Goal: Book appointment/travel/reservation

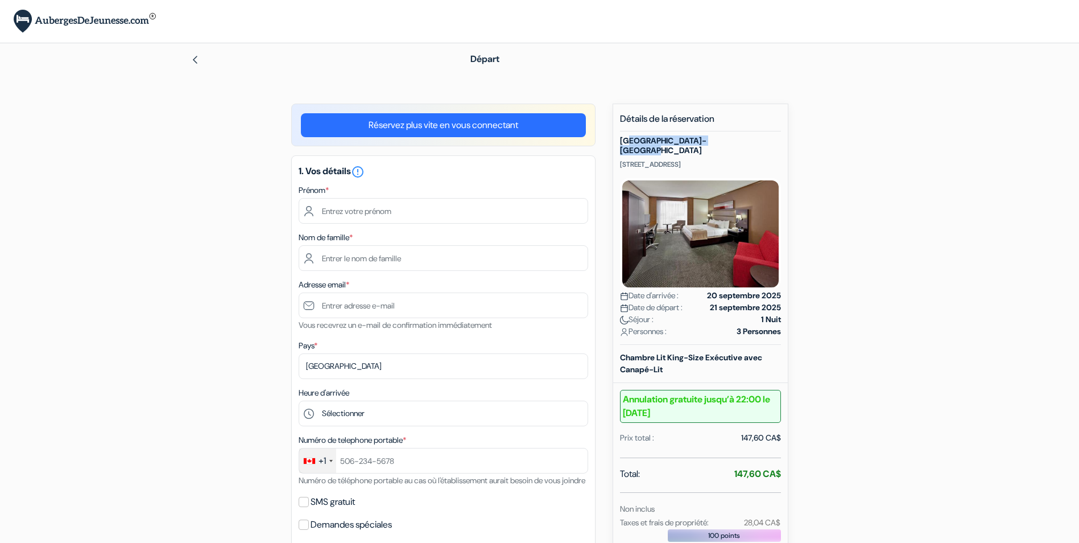
drag, startPoint x: 630, startPoint y: 141, endPoint x: 730, endPoint y: 141, distance: 99.6
click at [730, 141] on h5 "[GEOGRAPHIC_DATA]-[GEOGRAPHIC_DATA]" at bounding box center [700, 145] width 161 height 19
drag, startPoint x: 730, startPoint y: 141, endPoint x: 659, endPoint y: 137, distance: 70.6
click at [660, 137] on h5 "[GEOGRAPHIC_DATA]-[GEOGRAPHIC_DATA]" at bounding box center [700, 145] width 161 height 19
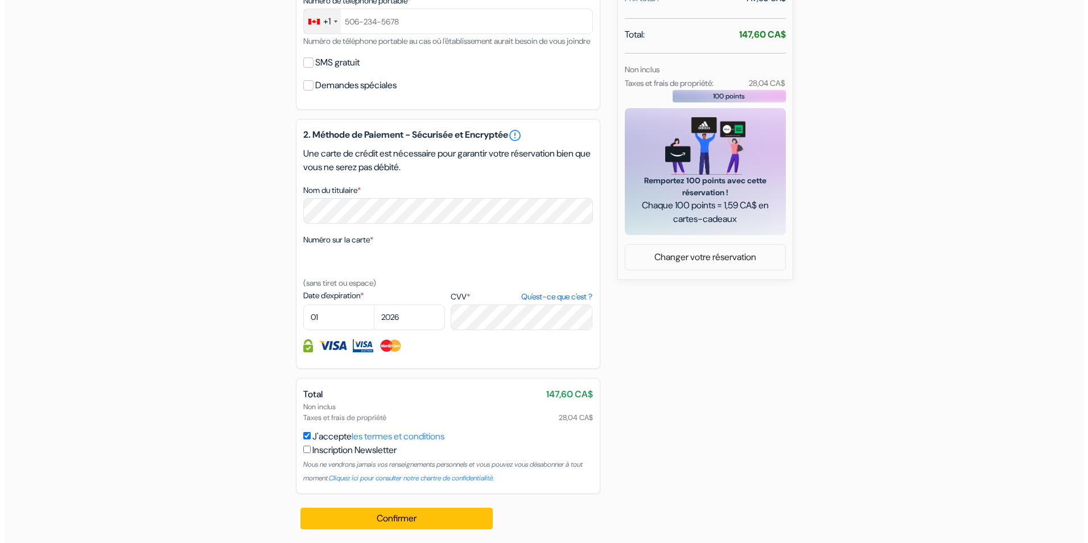
scroll to position [453, 0]
click at [421, 433] on link "les termes et conditions" at bounding box center [393, 436] width 93 height 12
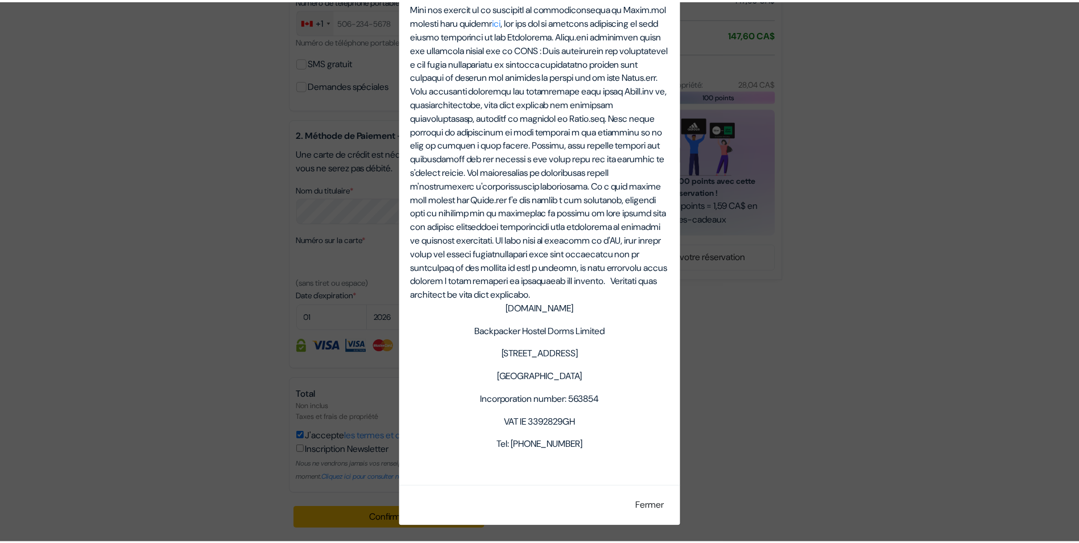
scroll to position [4028, 0]
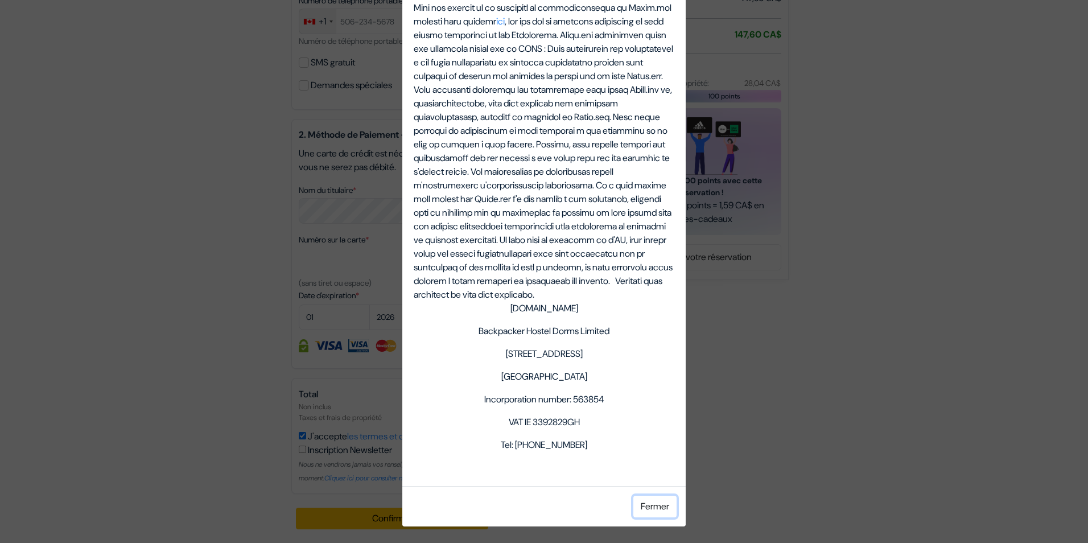
click at [654, 505] on button "Fermer" at bounding box center [654, 507] width 43 height 22
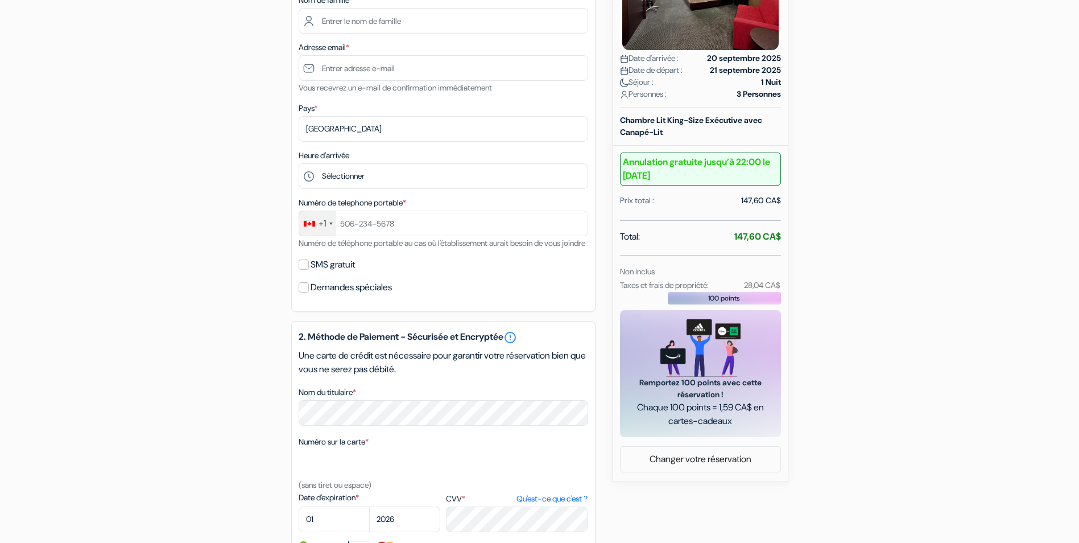
scroll to position [55, 0]
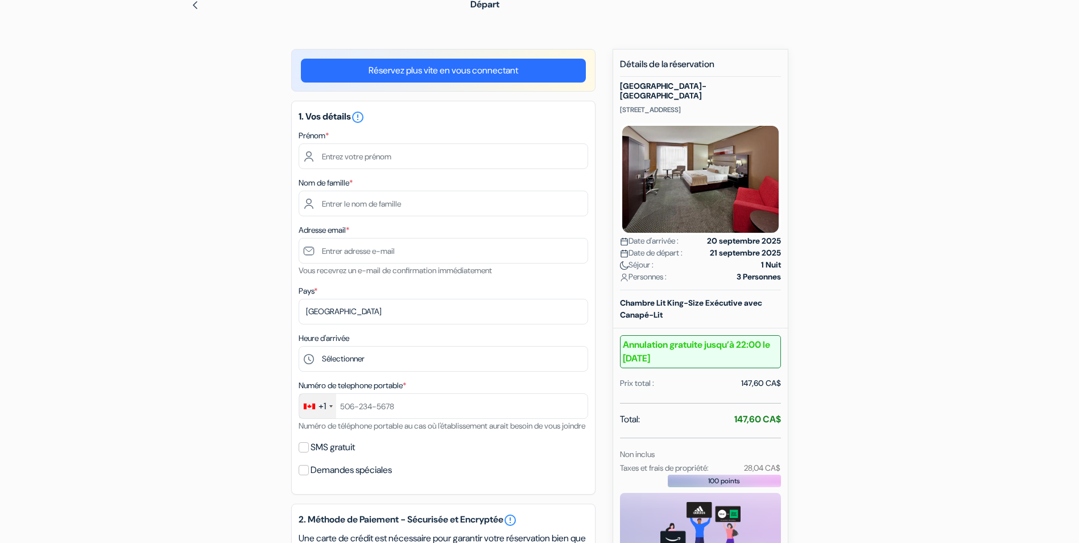
drag, startPoint x: 620, startPoint y: 86, endPoint x: 757, endPoint y: 97, distance: 137.5
click at [757, 97] on div "[GEOGRAPHIC_DATA]-[GEOGRAPHIC_DATA] [STREET_ADDRESS] Date d'arrivée : [DATE] Da…" at bounding box center [700, 185] width 161 height 209
copy div "[GEOGRAPHIC_DATA]-[GEOGRAPHIC_DATA] [STREET_ADDRESS]"
